Goal: Task Accomplishment & Management: Complete application form

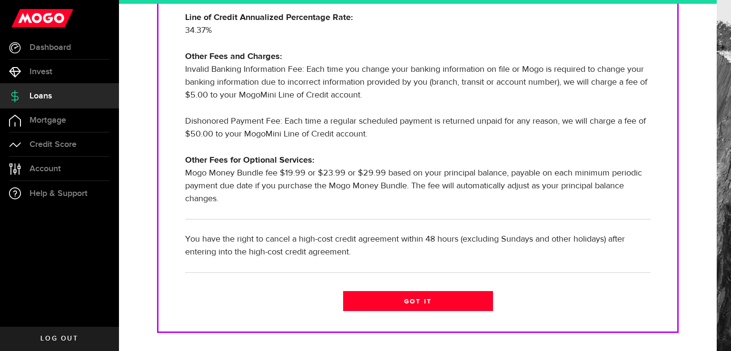
scroll to position [348, 0]
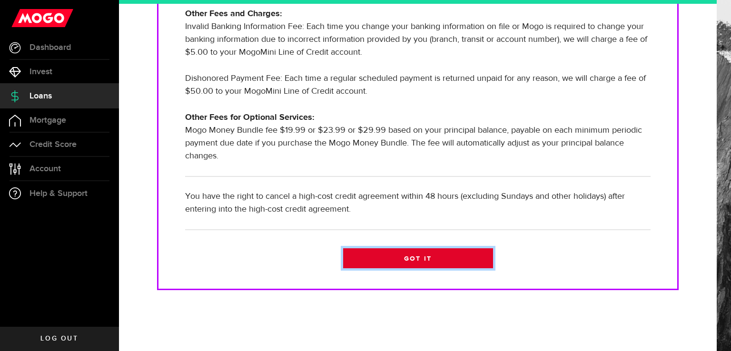
click at [401, 260] on link "Got it" at bounding box center [418, 258] width 150 height 20
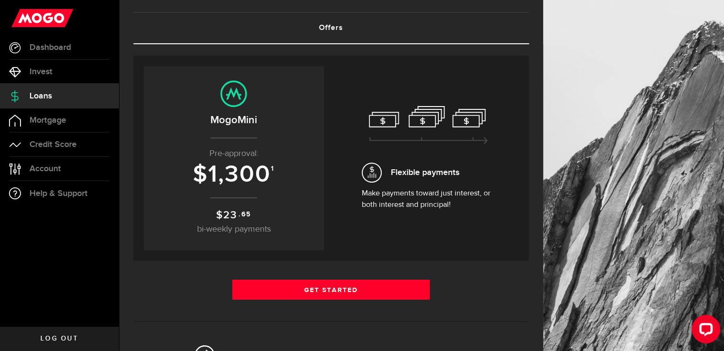
scroll to position [111, 0]
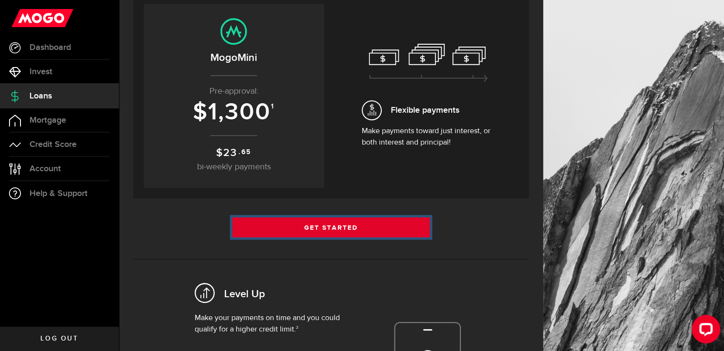
click at [333, 226] on link "Get Started" at bounding box center [331, 227] width 198 height 20
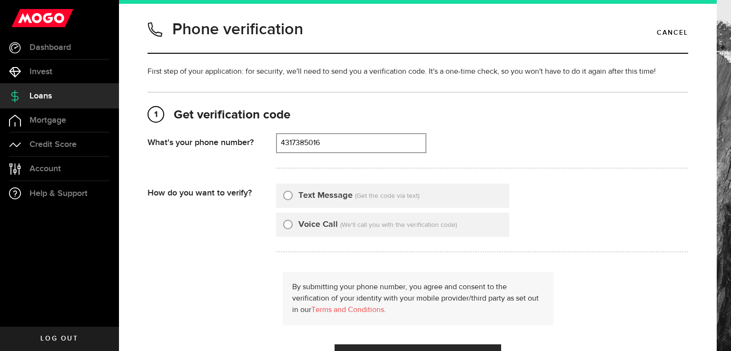
type input "4317385016"
click at [289, 196] on input "Text Message" at bounding box center [288, 194] width 10 height 10
radio input "true"
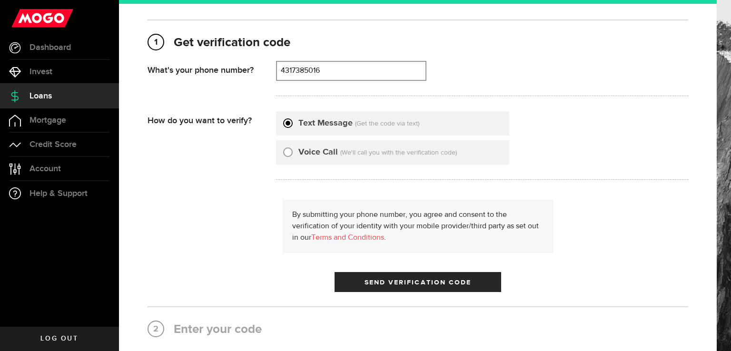
scroll to position [75, 0]
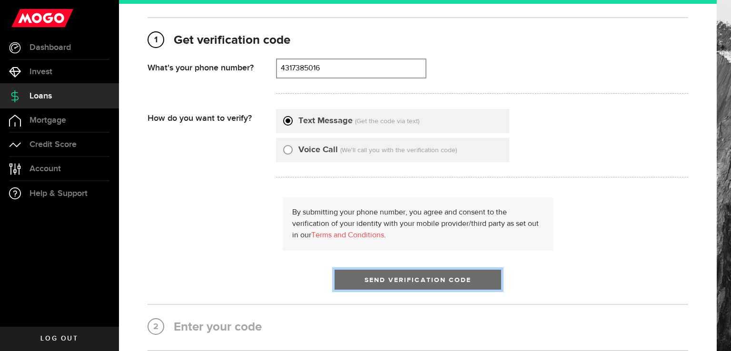
click at [351, 288] on button "Send Verification Code" at bounding box center [417, 280] width 167 height 20
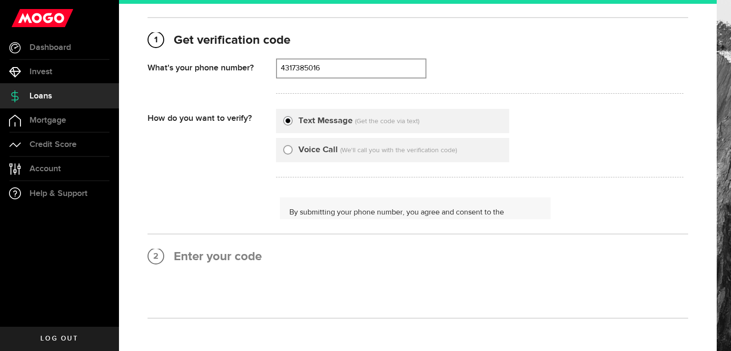
scroll to position [0, 0]
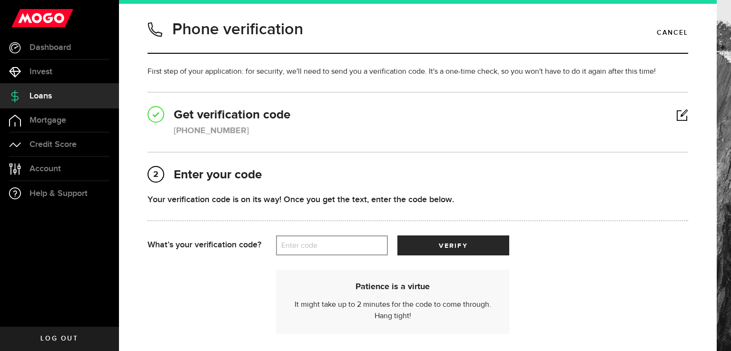
click at [310, 240] on label "Enter code" at bounding box center [332, 246] width 112 height 20
click at [310, 240] on input "Enter code" at bounding box center [332, 245] width 112 height 20
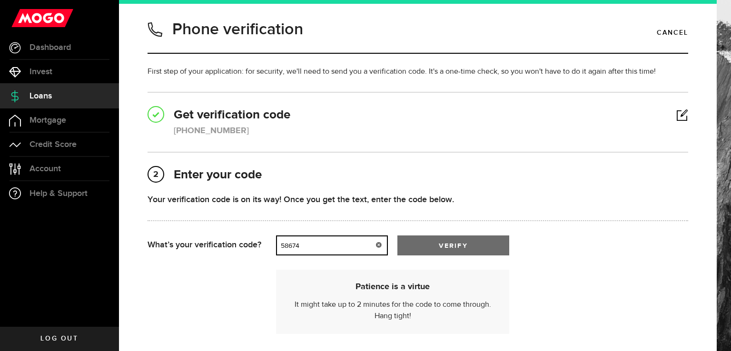
type input "58674"
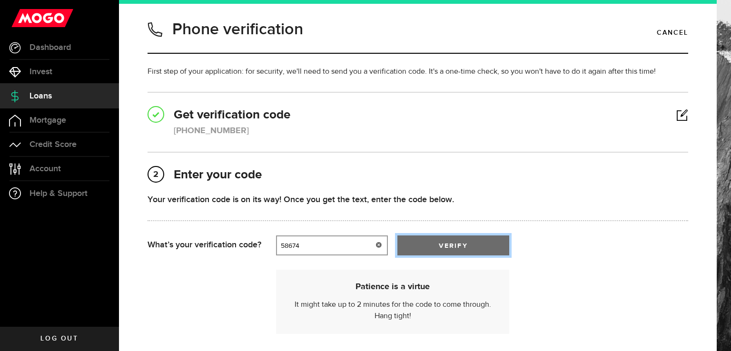
click at [481, 248] on button "verify" at bounding box center [453, 245] width 112 height 20
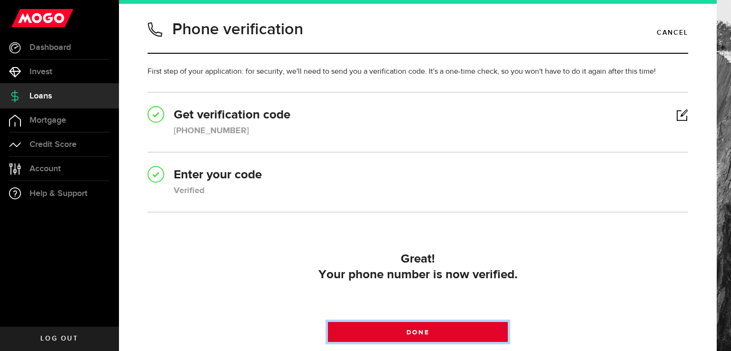
click at [475, 329] on link "Done" at bounding box center [418, 332] width 180 height 20
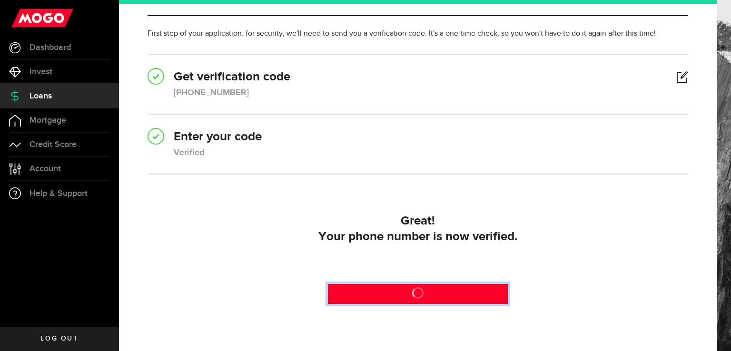
scroll to position [88, 0]
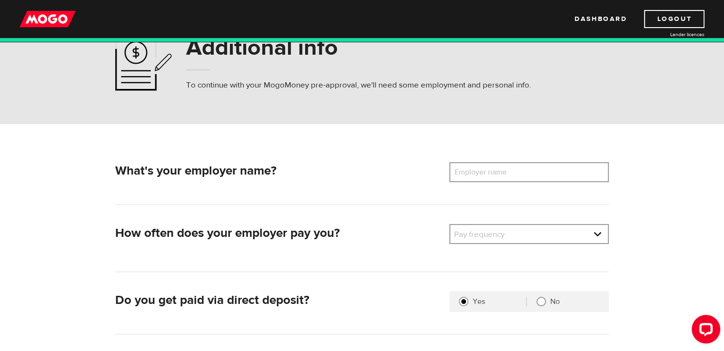
scroll to position [57, 0]
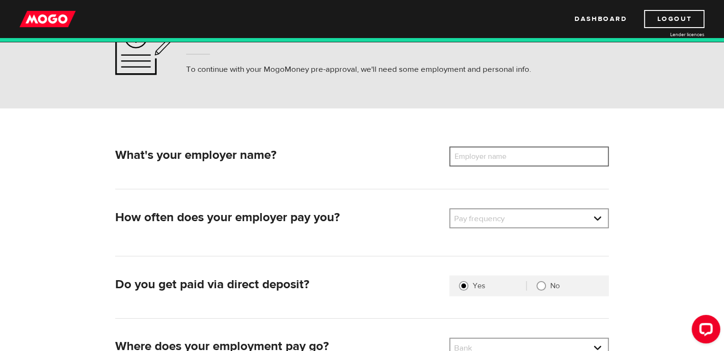
click at [542, 152] on input "Employer name" at bounding box center [528, 157] width 159 height 20
type input "ebb and flow band"
click at [563, 211] on link at bounding box center [528, 218] width 157 height 18
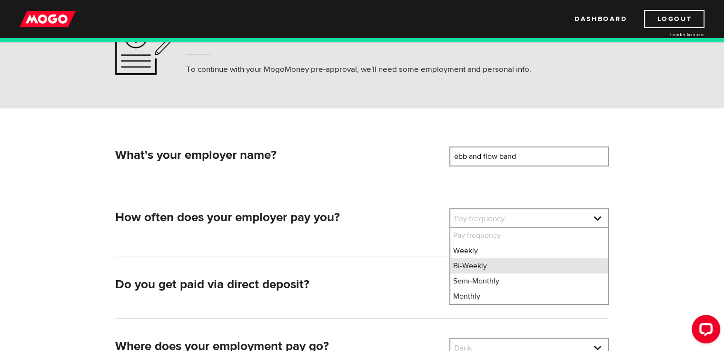
click at [478, 266] on li "Bi-Weekly" at bounding box center [528, 265] width 157 height 15
select select "2"
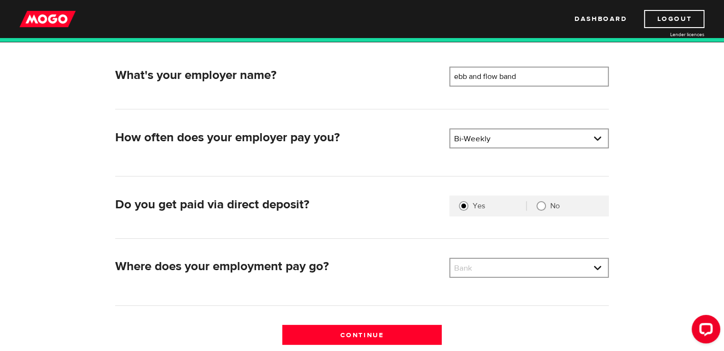
scroll to position [164, 0]
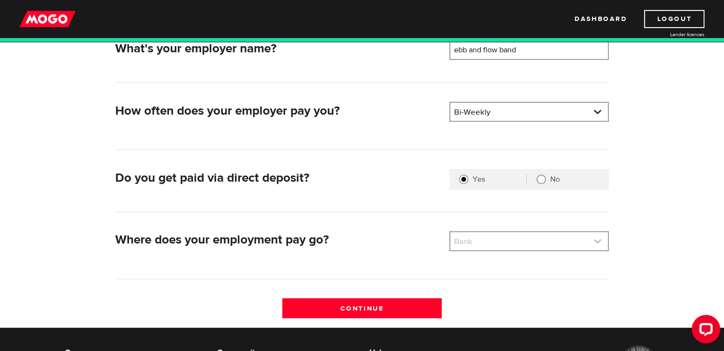
click at [545, 242] on link at bounding box center [528, 241] width 157 height 18
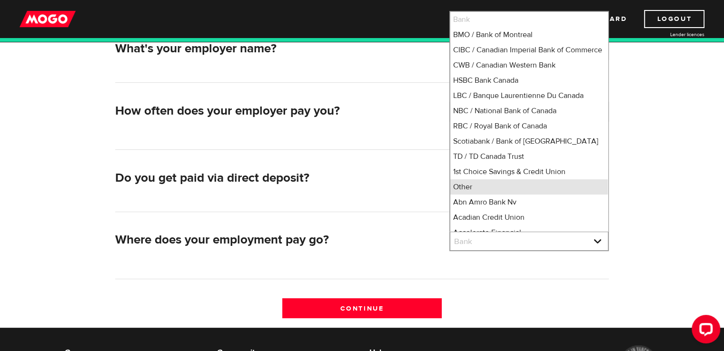
scroll to position [5, 0]
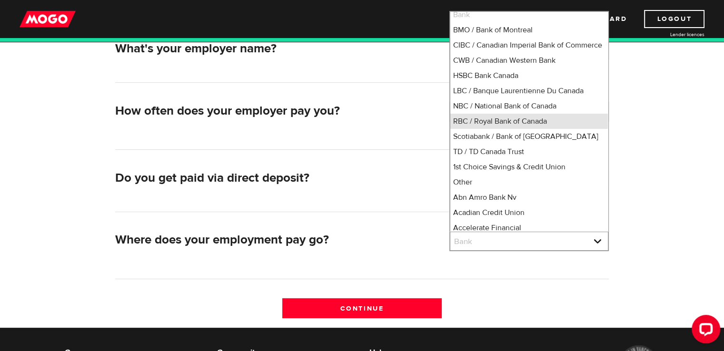
click at [535, 129] on li "RBC / Royal Bank of Canada" at bounding box center [528, 121] width 157 height 15
select select "8"
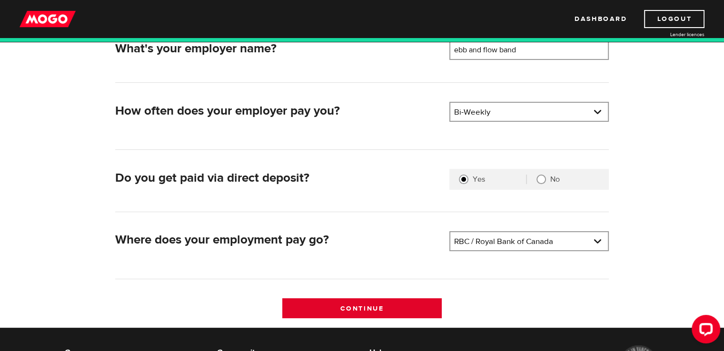
click at [322, 302] on input "Continue" at bounding box center [361, 308] width 159 height 20
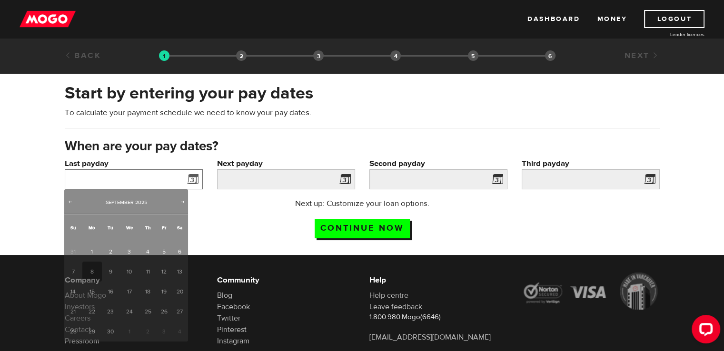
click at [167, 185] on input "Last payday" at bounding box center [134, 179] width 138 height 20
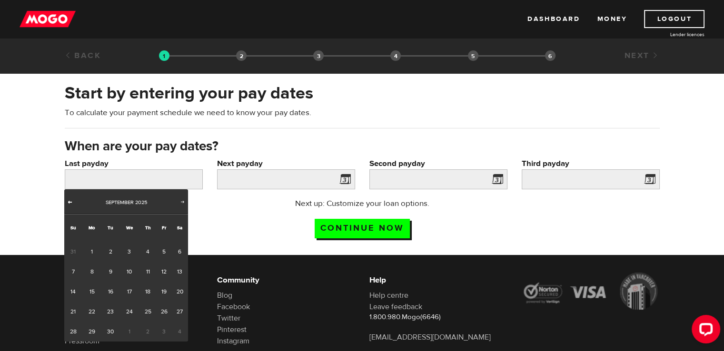
click at [71, 206] on link "Prev" at bounding box center [70, 203] width 10 height 10
click at [129, 327] on link "27" at bounding box center [129, 332] width 20 height 20
type input "[DATE]"
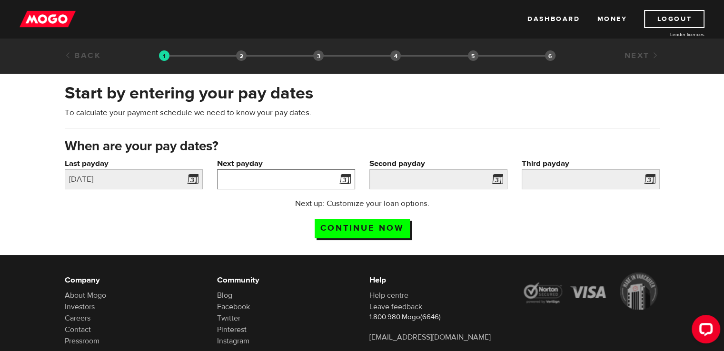
click at [297, 181] on input "Next payday" at bounding box center [286, 179] width 138 height 20
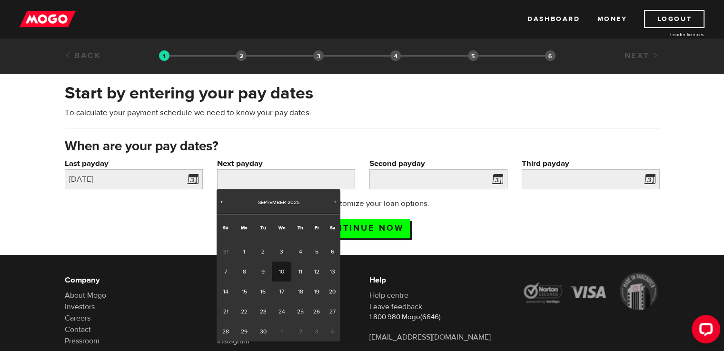
click at [283, 273] on link "10" at bounding box center [282, 272] width 20 height 20
type input "2025/09/10"
type input "2025/9/24"
type input "2025/10/8"
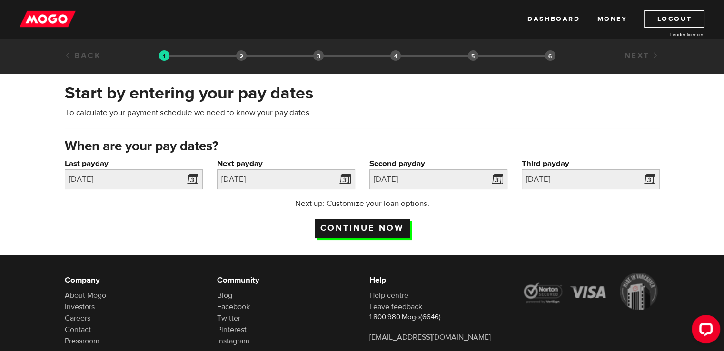
click at [393, 224] on input "Continue now" at bounding box center [361, 229] width 95 height 20
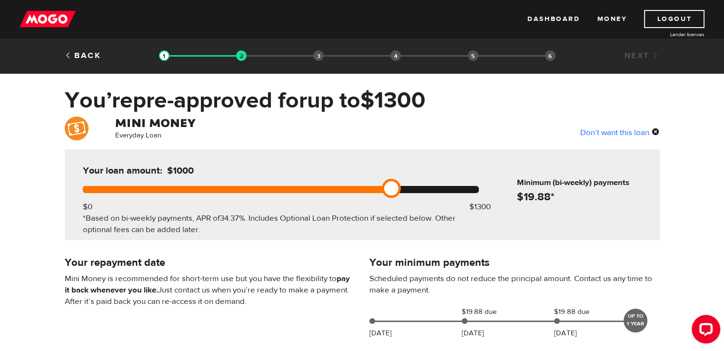
drag, startPoint x: 483, startPoint y: 194, endPoint x: 373, endPoint y: 195, distance: 110.9
click at [373, 195] on div "Your loan amount: $1000 $0 $1300 *Based on bi-weekly payments, APR of 34.37% . …" at bounding box center [281, 194] width 424 height 91
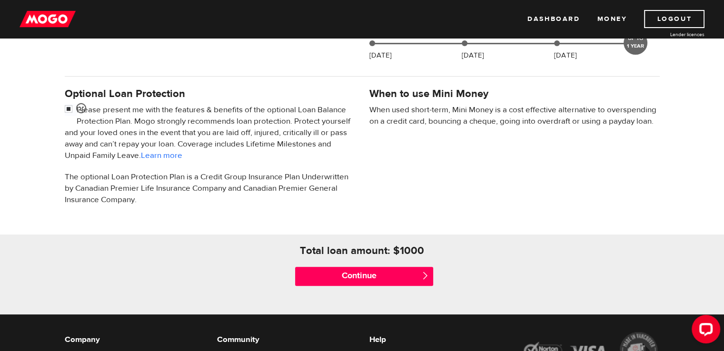
scroll to position [283, 0]
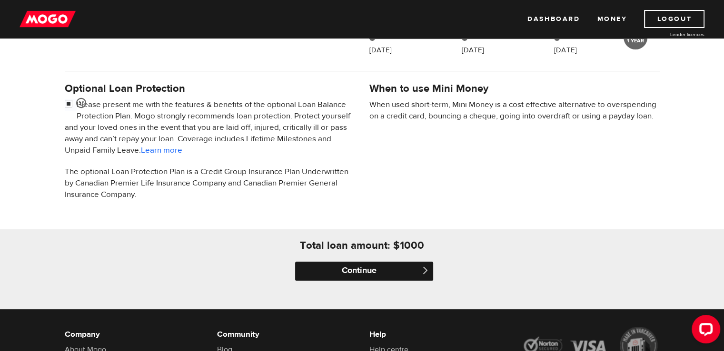
click at [383, 271] on input "Continue" at bounding box center [364, 271] width 138 height 19
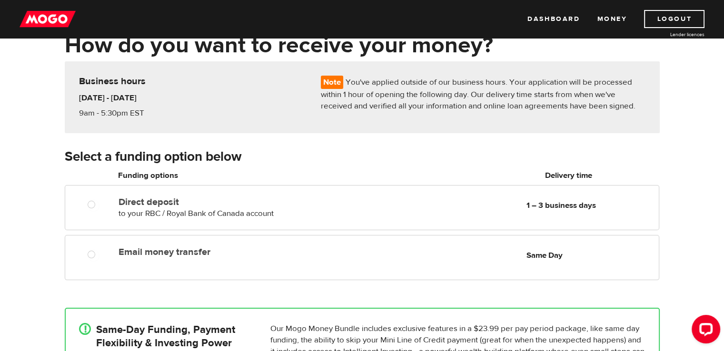
scroll to position [57, 0]
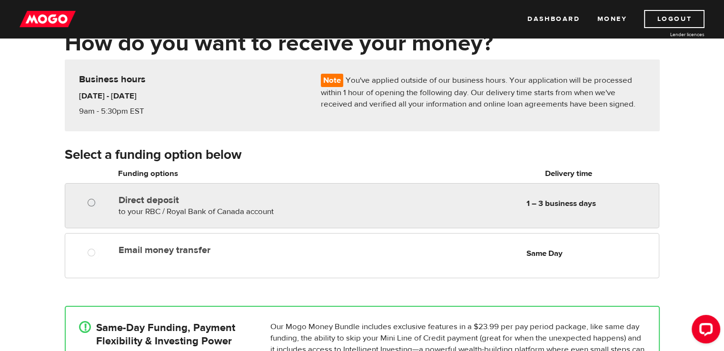
radio input "true"
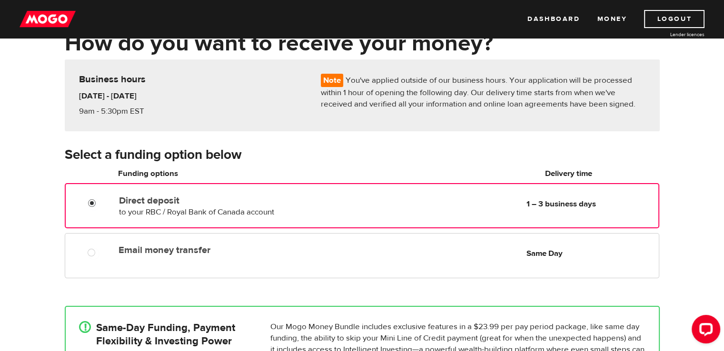
click at [93, 203] on input "Direct deposit" at bounding box center [94, 204] width 12 height 12
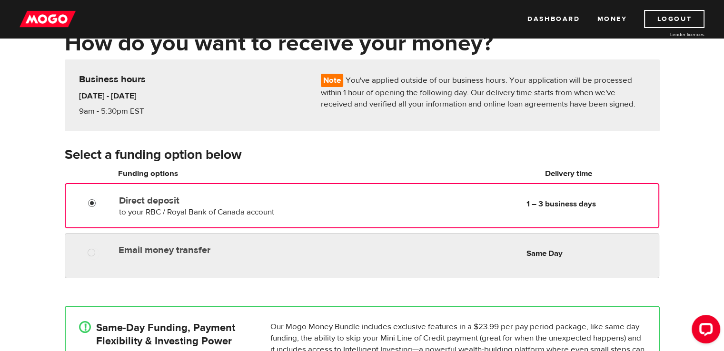
radio input "true"
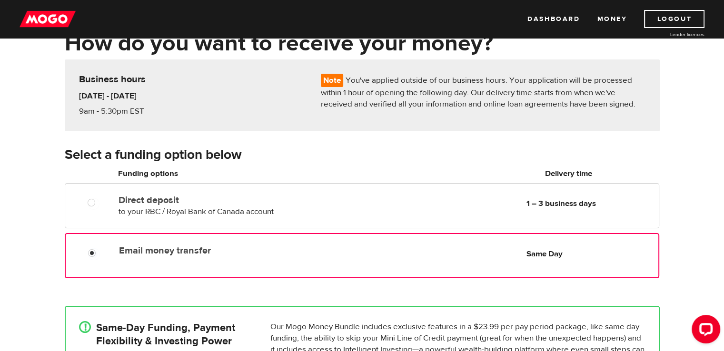
click at [106, 259] on div "Email money transfer Delivery in Same Day Same Day" at bounding box center [362, 255] width 594 height 45
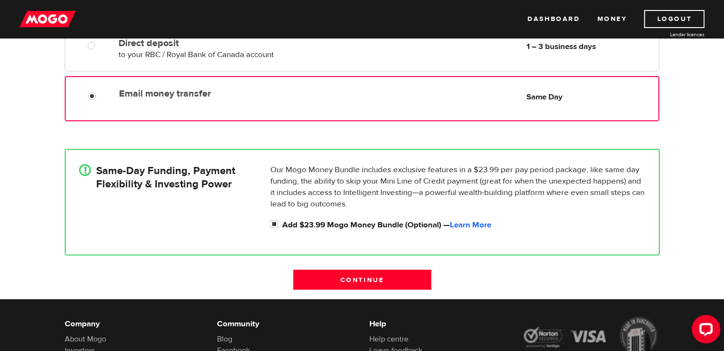
scroll to position [228, 0]
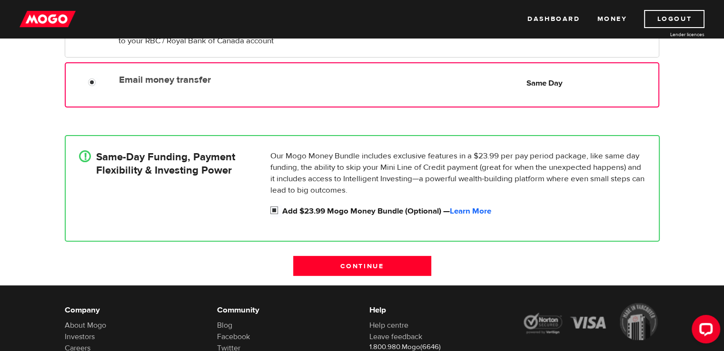
click at [271, 212] on input "Add $23.99 Mogo Money Bundle (Optional) — Learn More" at bounding box center [276, 212] width 12 height 12
checkbox input "false"
radio input "false"
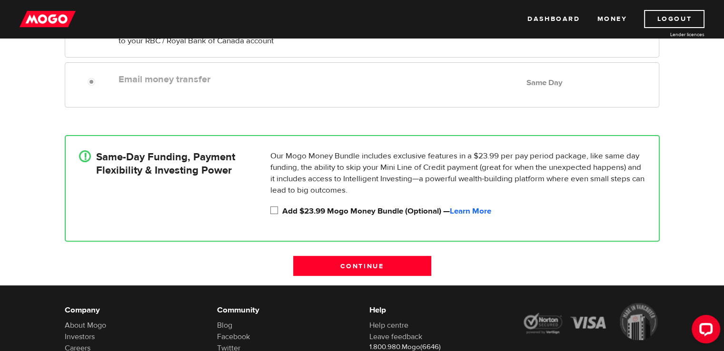
click at [272, 214] on input "Add $23.99 Mogo Money Bundle (Optional) — Learn More" at bounding box center [276, 212] width 12 height 12
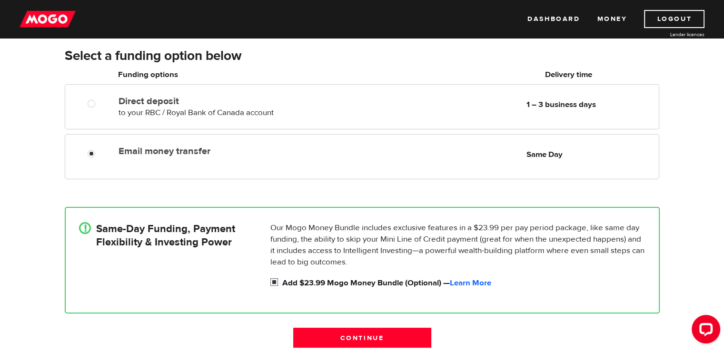
scroll to position [181, 0]
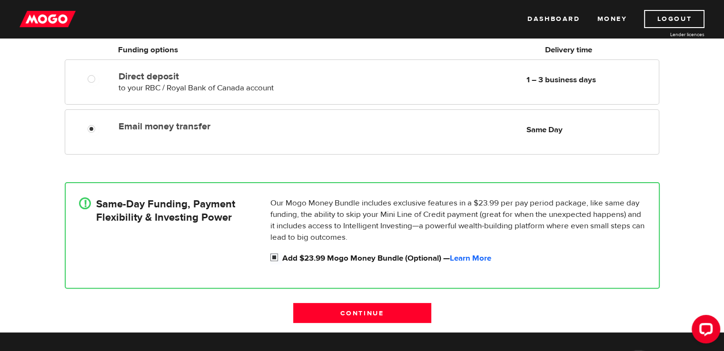
click at [279, 260] on input "Add $23.99 Mogo Money Bundle (Optional) — Learn More" at bounding box center [276, 259] width 12 height 12
click at [278, 256] on input "Add $23.99 Mogo Money Bundle (Optional) — Learn More" at bounding box center [276, 259] width 12 height 12
click at [282, 258] on label "Add $23.99 Mogo Money Bundle (Optional) — Learn More" at bounding box center [463, 258] width 363 height 11
click at [282, 258] on input "Add $23.99 Mogo Money Bundle (Optional) — Learn More" at bounding box center [276, 259] width 12 height 12
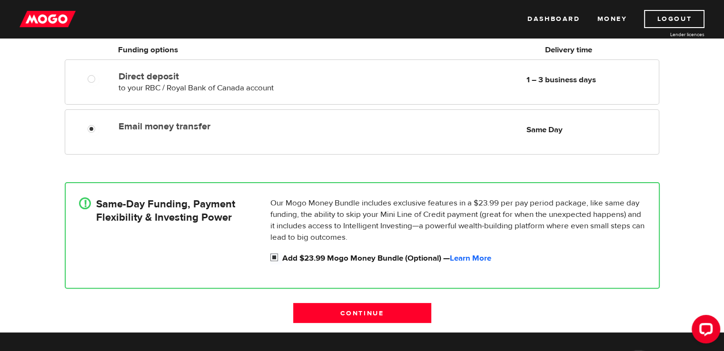
click at [282, 258] on label "Add $23.99 Mogo Money Bundle (Optional) — Learn More" at bounding box center [463, 258] width 363 height 11
click at [282, 258] on input "Add $23.99 Mogo Money Bundle (Optional) — Learn More" at bounding box center [276, 259] width 12 height 12
click at [282, 258] on label "Add $23.99 Mogo Money Bundle (Optional) — Learn More" at bounding box center [463, 258] width 363 height 11
click at [282, 258] on input "Add $23.99 Mogo Money Bundle (Optional) — Learn More" at bounding box center [276, 259] width 12 height 12
click at [282, 258] on label "Add $23.99 Mogo Money Bundle (Optional) — Learn More" at bounding box center [463, 258] width 363 height 11
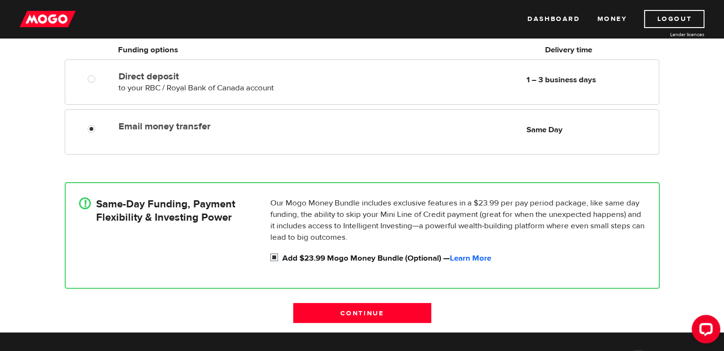
click at [282, 258] on input "Add $23.99 Mogo Money Bundle (Optional) — Learn More" at bounding box center [276, 259] width 12 height 12
click at [282, 258] on label "Add $23.99 Mogo Money Bundle (Optional) — Learn More" at bounding box center [463, 258] width 363 height 11
click at [282, 258] on input "Add $23.99 Mogo Money Bundle (Optional) — Learn More" at bounding box center [276, 259] width 12 height 12
checkbox input "true"
click at [358, 313] on input "Continue" at bounding box center [362, 313] width 138 height 20
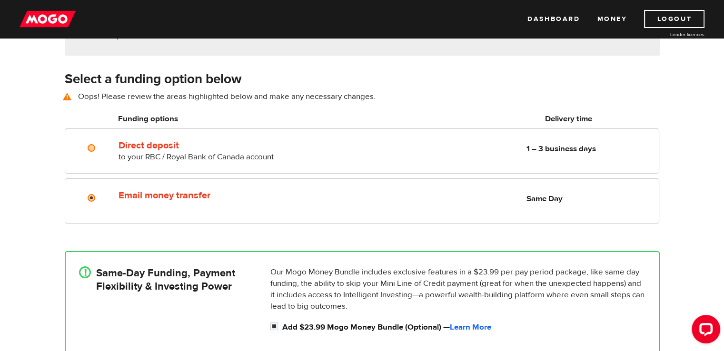
scroll to position [132, 0]
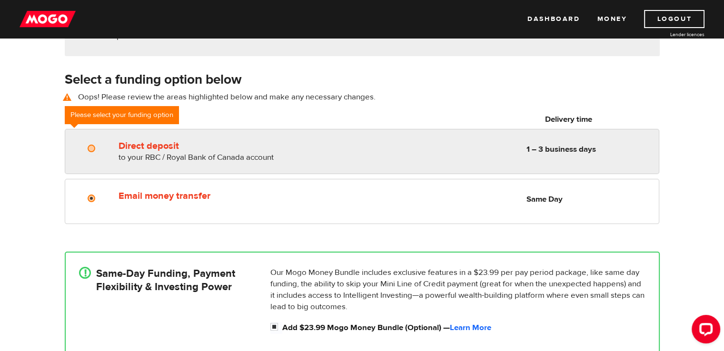
radio input "true"
click at [88, 153] on input "Direct deposit" at bounding box center [94, 150] width 12 height 12
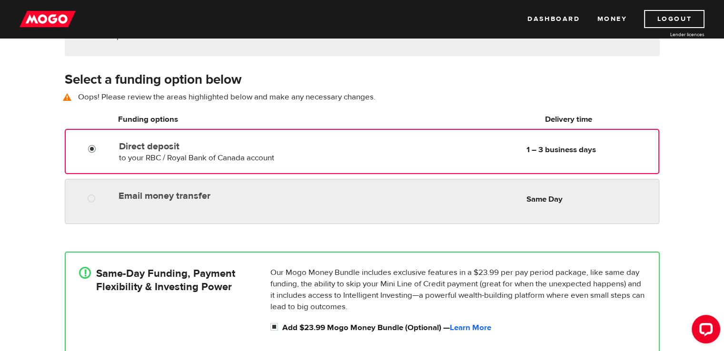
radio input "true"
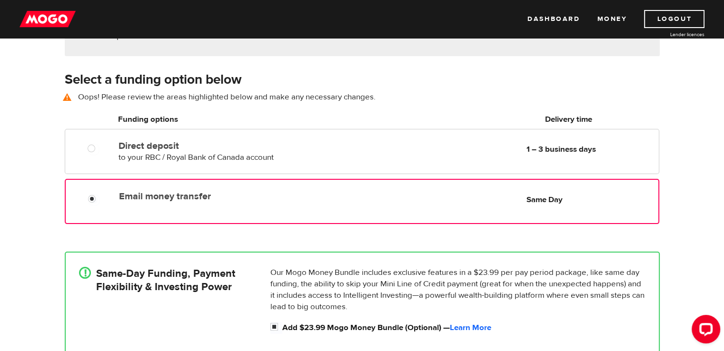
click at [105, 206] on div "Email money transfer Delivery in Same Day Same Day" at bounding box center [362, 201] width 594 height 45
click at [194, 189] on div "Email money transfer Delivery in Same Day" at bounding box center [228, 194] width 226 height 15
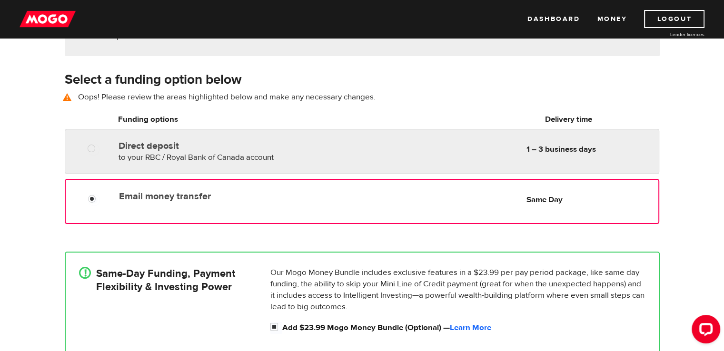
radio input "true"
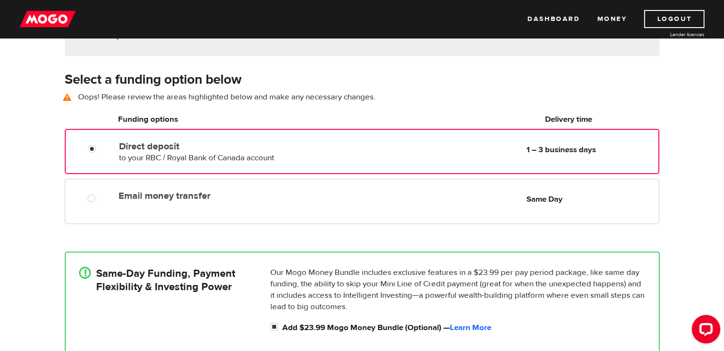
click at [136, 149] on label "Direct deposit" at bounding box center [228, 146] width 218 height 11
click at [100, 149] on input "Direct deposit" at bounding box center [94, 150] width 12 height 12
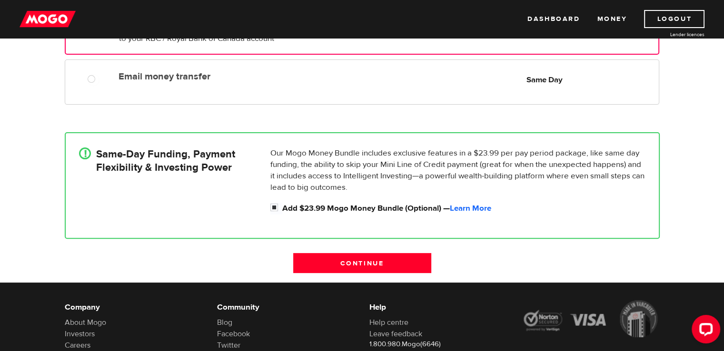
scroll to position [255, 0]
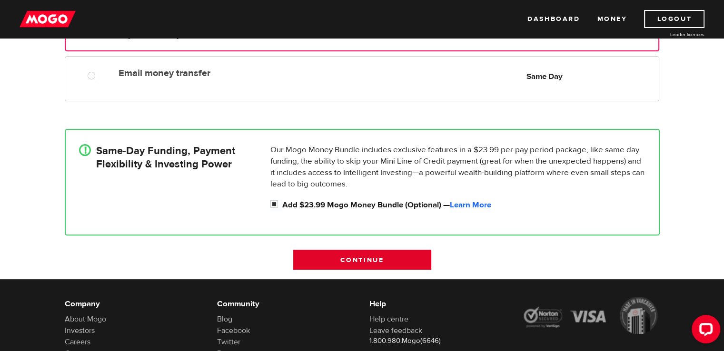
click at [375, 261] on input "Continue" at bounding box center [362, 260] width 138 height 20
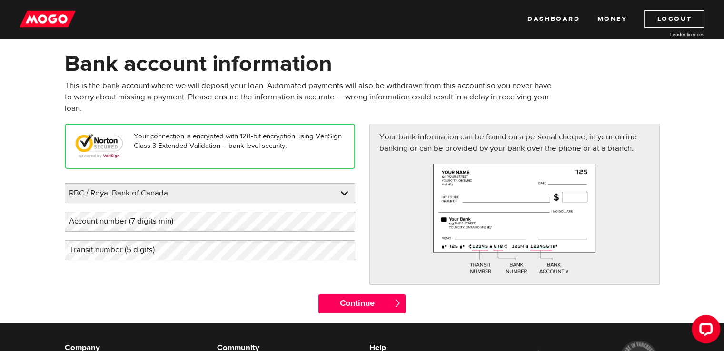
scroll to position [38, 0]
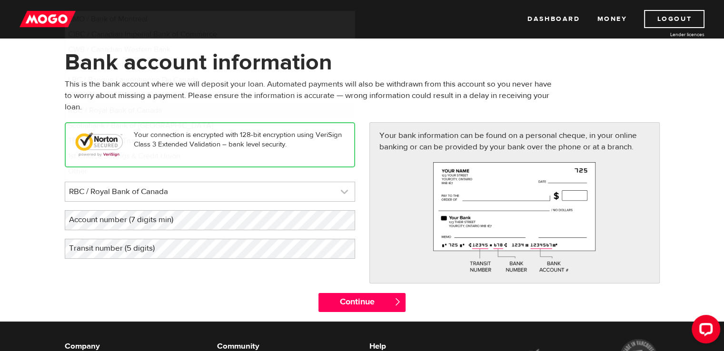
click at [289, 193] on link at bounding box center [209, 191] width 289 height 19
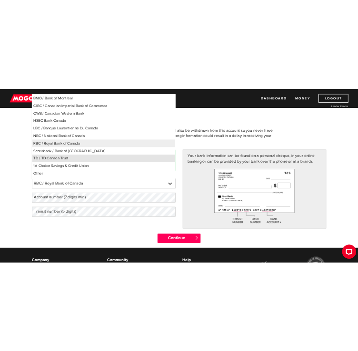
scroll to position [12, 0]
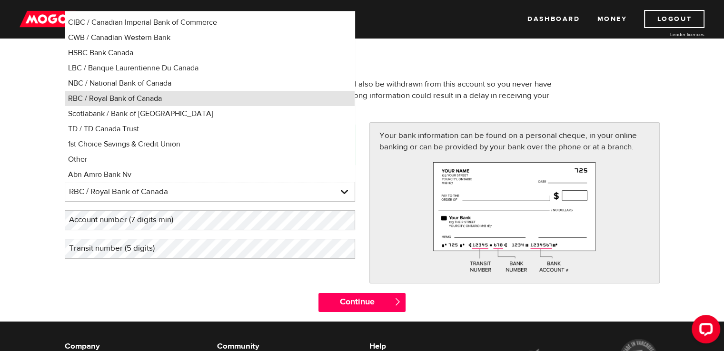
click at [167, 98] on li "RBC / Royal Bank of Canada" at bounding box center [209, 98] width 289 height 15
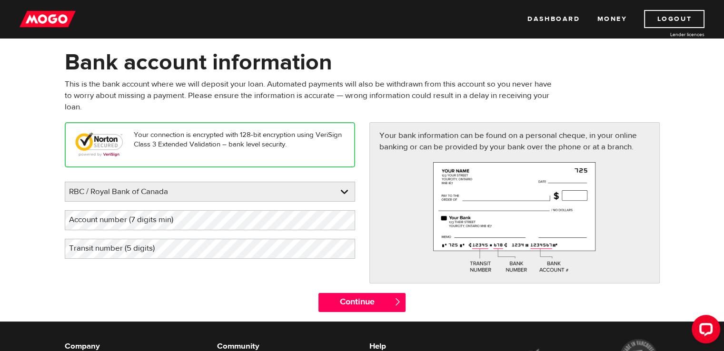
click at [157, 216] on label "Account number (7 digits min)" at bounding box center [129, 220] width 128 height 20
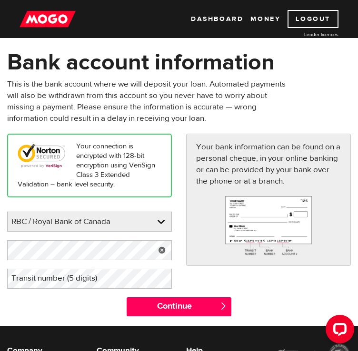
click at [72, 284] on label "Transit number (5 digits)" at bounding box center [61, 279] width 109 height 20
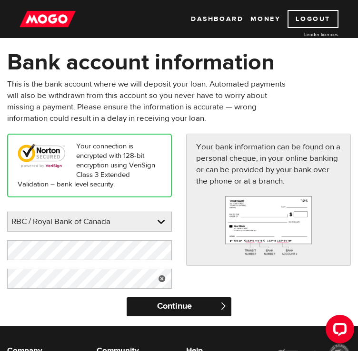
click at [169, 301] on input "Continue" at bounding box center [179, 306] width 105 height 19
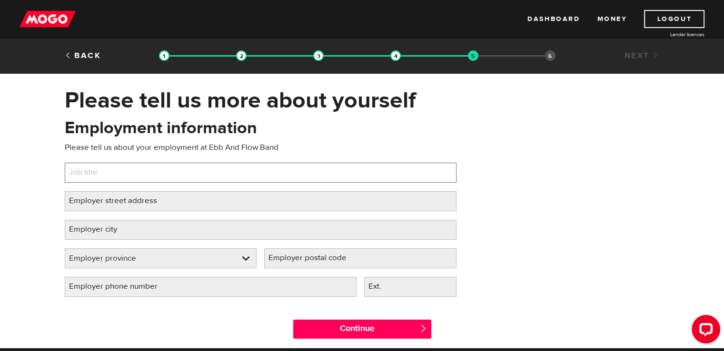
click at [164, 169] on input "Job title" at bounding box center [261, 173] width 392 height 20
type input "Install Tech"
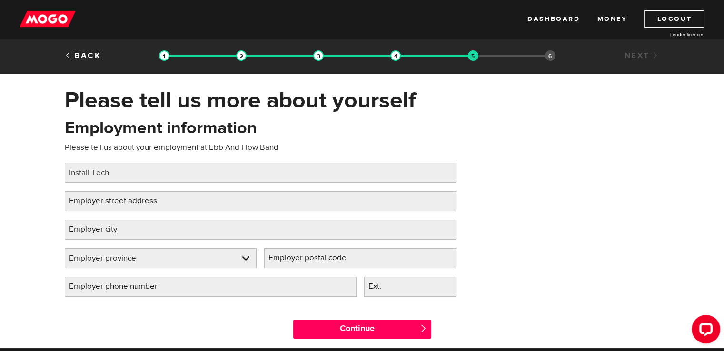
click at [150, 204] on label "Employer street address" at bounding box center [121, 201] width 112 height 20
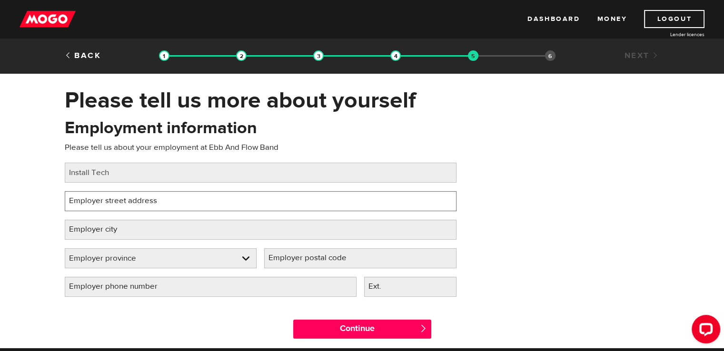
click at [150, 204] on input "Employer street address" at bounding box center [261, 201] width 392 height 20
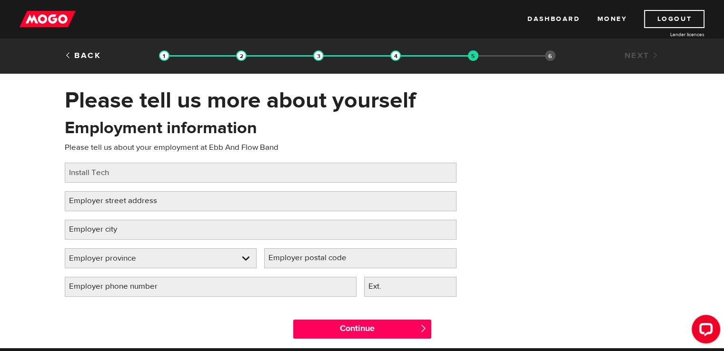
click at [150, 204] on label "Employer street address" at bounding box center [121, 201] width 112 height 20
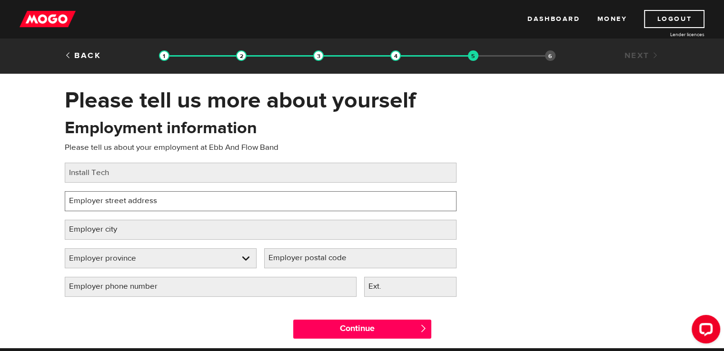
click at [150, 204] on input "Employer street address" at bounding box center [261, 201] width 392 height 20
type input "b"
type input "ebb and flow band office"
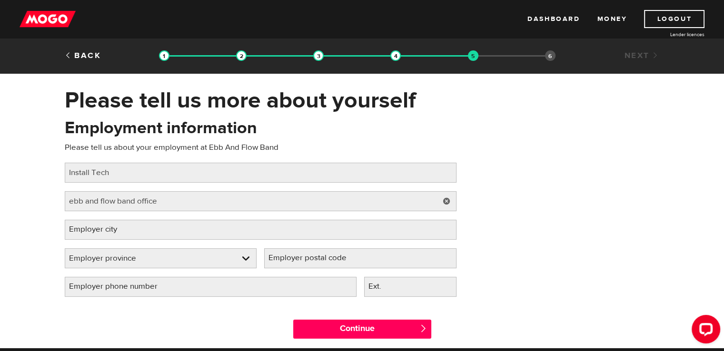
click at [117, 227] on label "Employer city" at bounding box center [101, 230] width 72 height 20
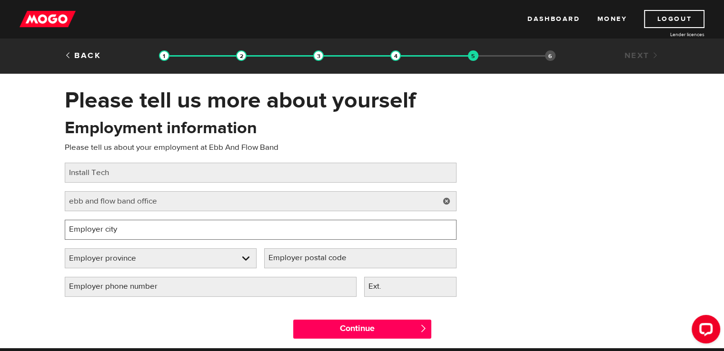
click at [117, 227] on input "Employer city" at bounding box center [261, 230] width 392 height 20
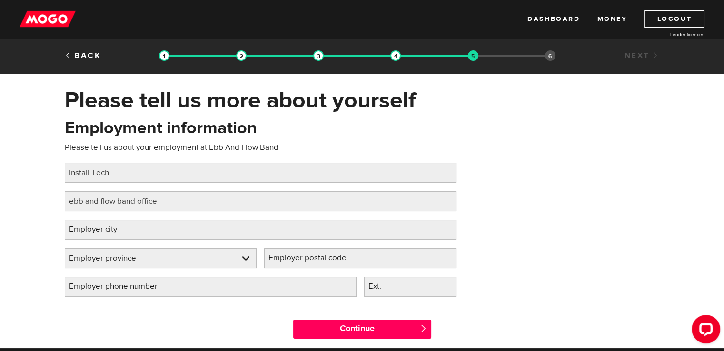
click at [117, 227] on label "Employer city" at bounding box center [101, 230] width 72 height 20
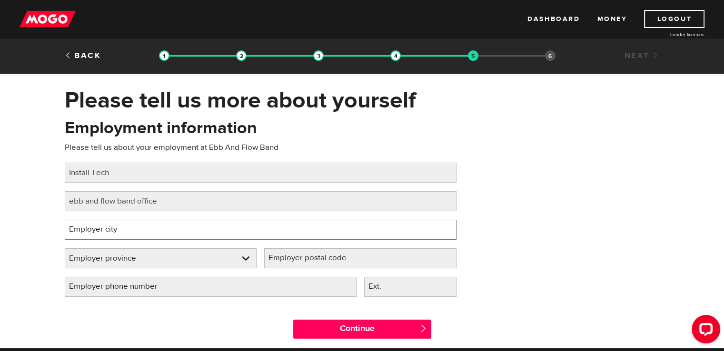
click at [117, 227] on input "Employer city" at bounding box center [261, 230] width 392 height 20
type input "ebb and flow"
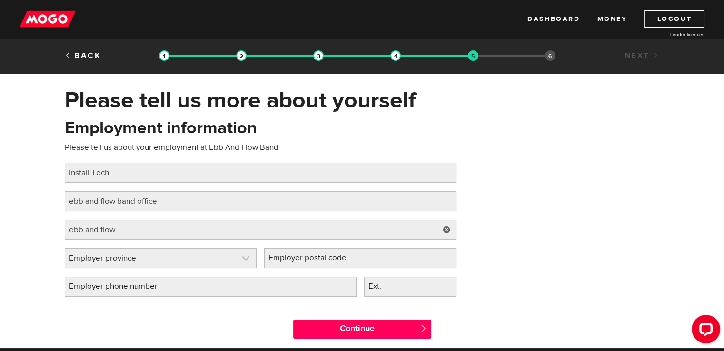
click at [222, 260] on link at bounding box center [160, 258] width 191 height 19
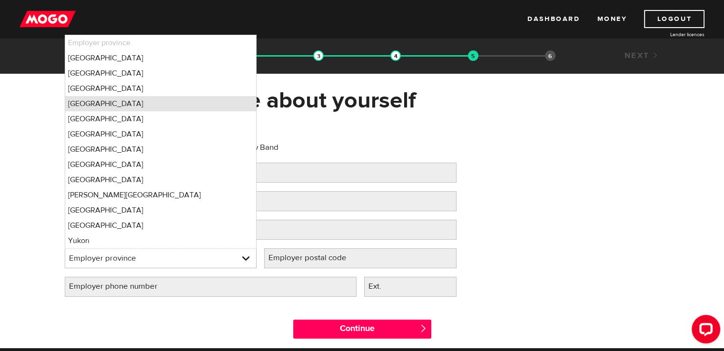
click at [123, 97] on li "Manitoba" at bounding box center [160, 103] width 191 height 15
select select "MB"
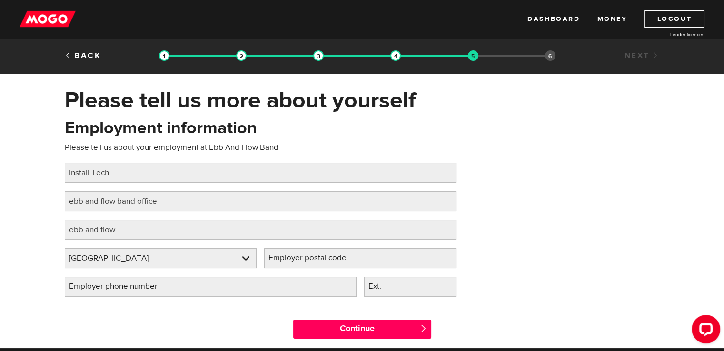
click at [332, 265] on label "Employer postal code" at bounding box center [315, 258] width 102 height 20
click at [332, 265] on input "Employer postal code" at bounding box center [360, 258] width 192 height 20
type input "R0L0R0"
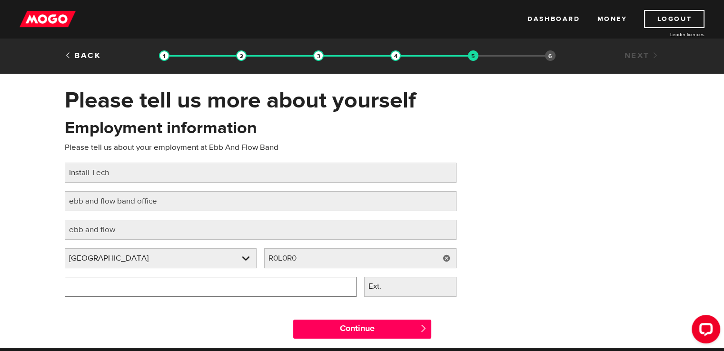
click at [240, 290] on input "Employer phone number" at bounding box center [211, 287] width 292 height 20
type input "(204) 448-2134"
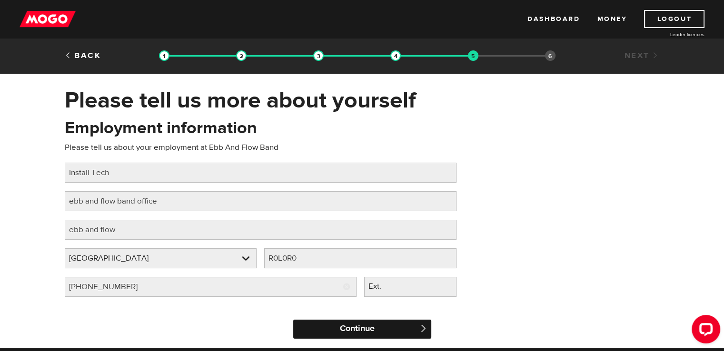
click at [364, 328] on input "Continue" at bounding box center [362, 329] width 138 height 19
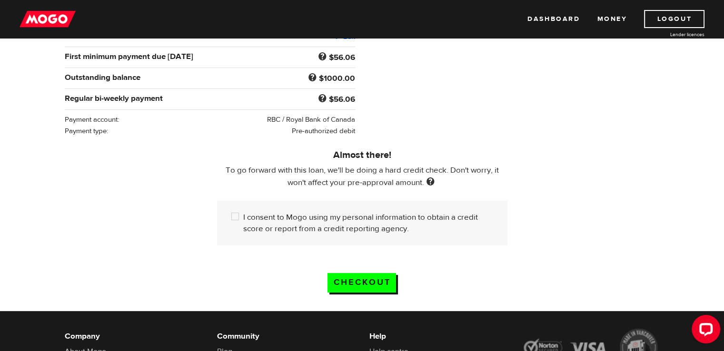
scroll to position [190, 0]
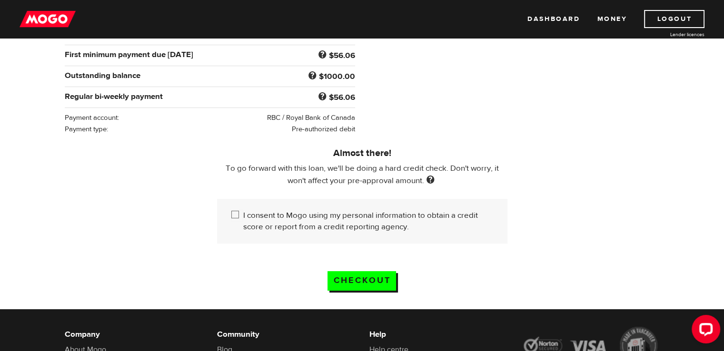
click at [235, 216] on input "I consent to Mogo using my personal information to obtain a credit score or rep…" at bounding box center [237, 216] width 12 height 12
checkbox input "true"
click at [372, 279] on input "Checkout" at bounding box center [361, 281] width 69 height 20
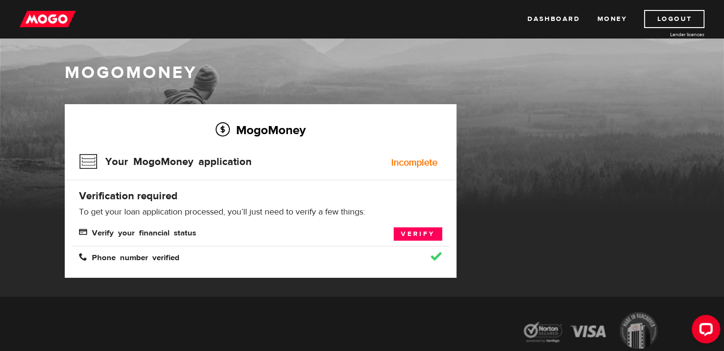
scroll to position [38, 0]
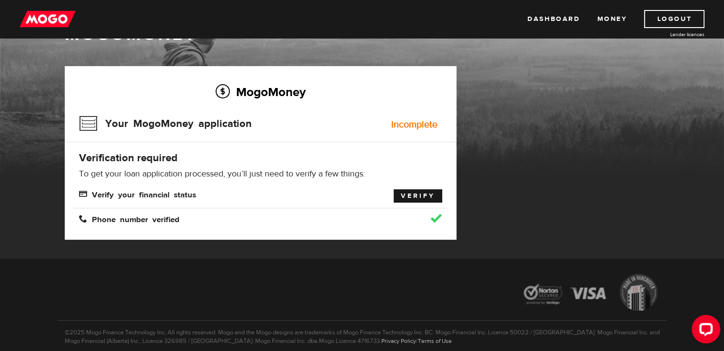
click at [421, 195] on link "Verify" at bounding box center [417, 195] width 49 height 13
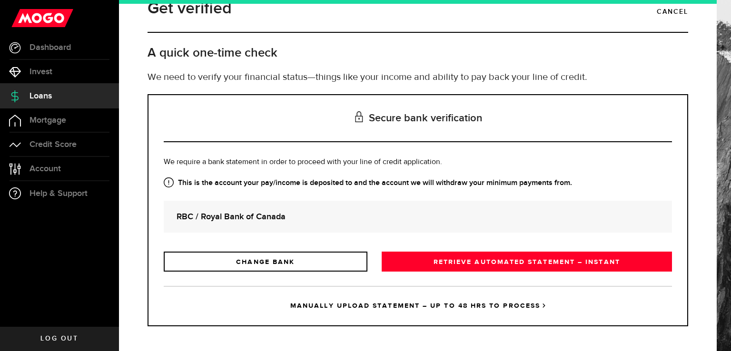
scroll to position [23, 0]
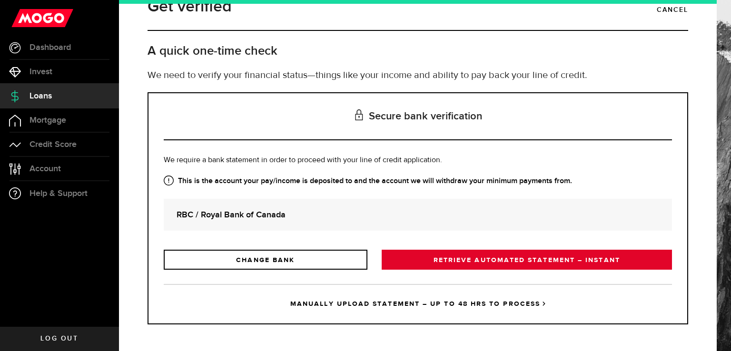
click at [477, 259] on link "RETRIEVE AUTOMATED STATEMENT – INSTANT" at bounding box center [527, 260] width 290 height 20
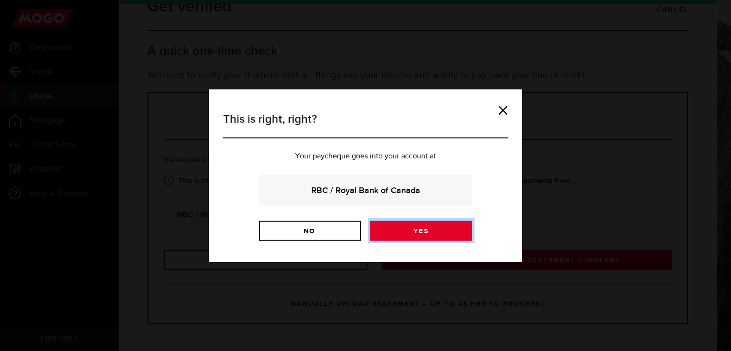
click at [409, 230] on link "Yes" at bounding box center [421, 231] width 102 height 20
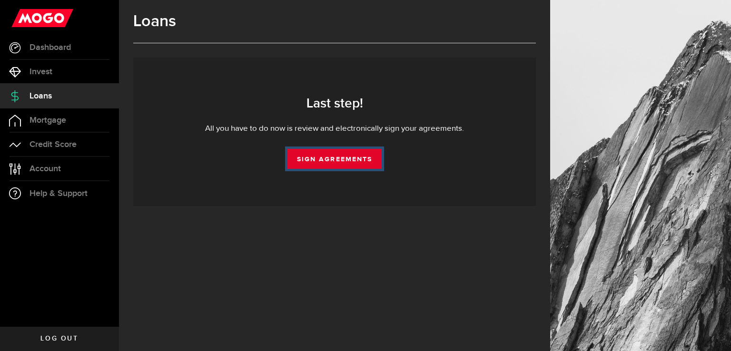
click at [331, 156] on link "Sign Agreements" at bounding box center [334, 159] width 94 height 20
click at [328, 155] on link "Sign Agreements" at bounding box center [334, 159] width 94 height 20
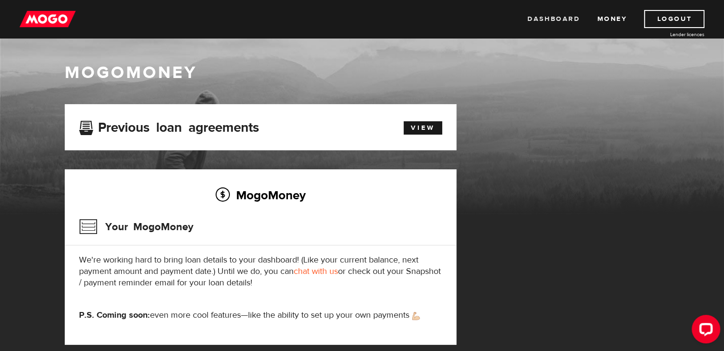
click at [550, 20] on link "Dashboard" at bounding box center [553, 19] width 52 height 18
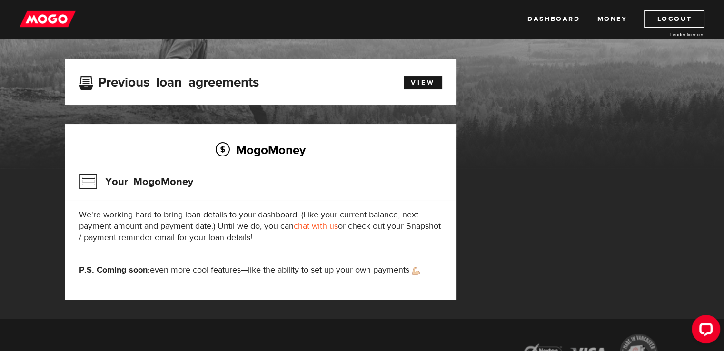
scroll to position [57, 0]
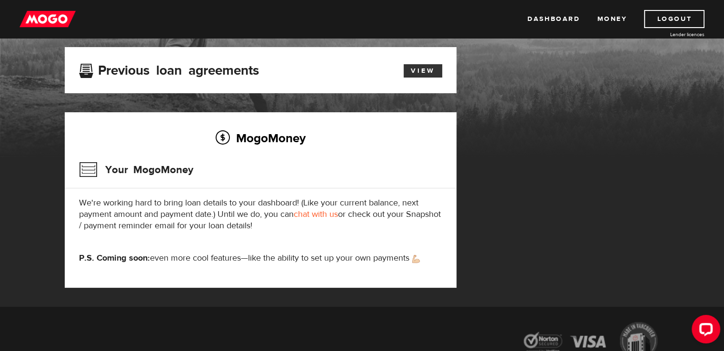
click at [422, 73] on link "View" at bounding box center [422, 70] width 39 height 13
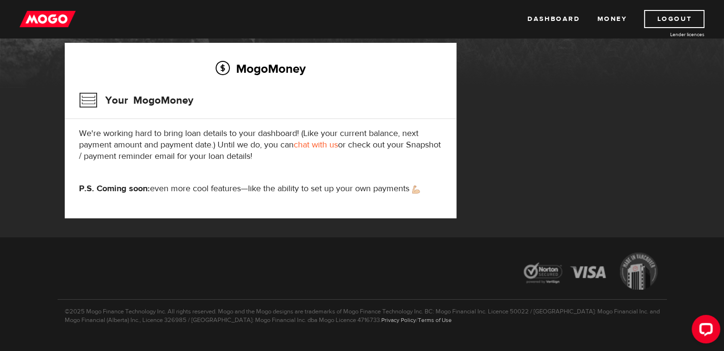
scroll to position [146, 0]
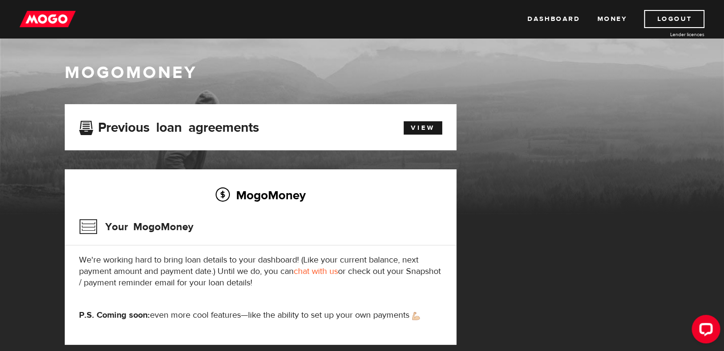
click at [46, 20] on img at bounding box center [48, 19] width 56 height 18
click at [605, 20] on link "Money" at bounding box center [612, 19] width 30 height 18
click at [428, 129] on link "View" at bounding box center [422, 127] width 39 height 13
